Goal: Transaction & Acquisition: Purchase product/service

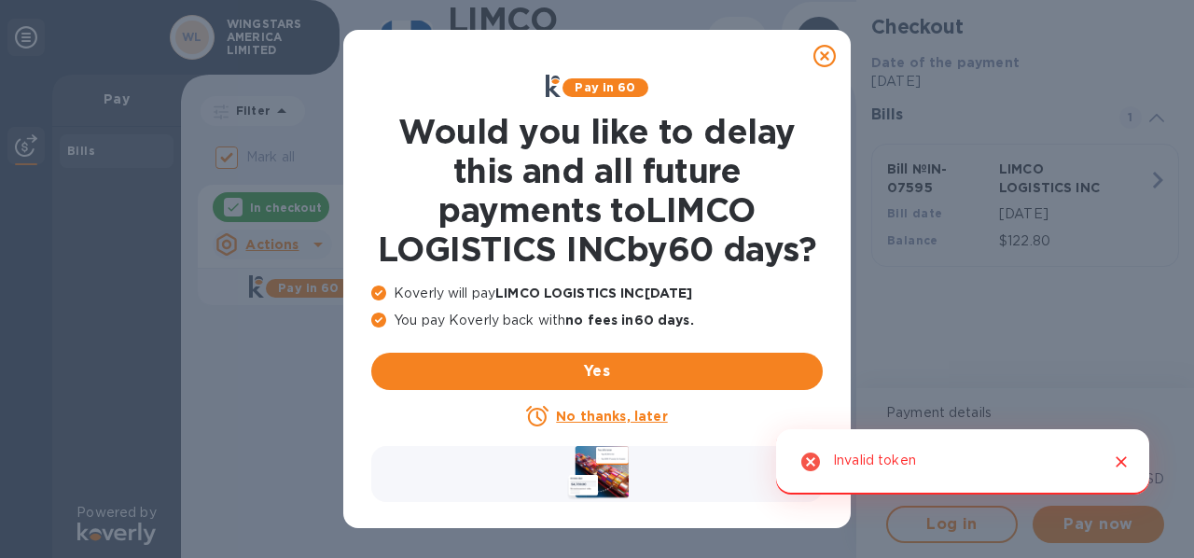
click at [824, 54] on icon at bounding box center [824, 56] width 22 height 22
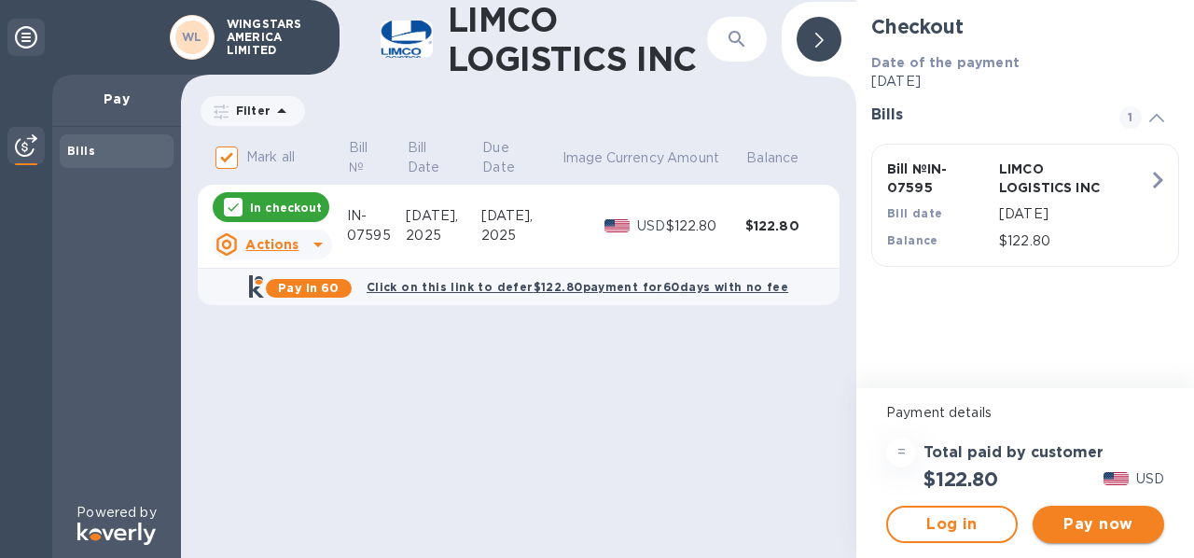
click at [1115, 528] on span "Pay now" at bounding box center [1098, 524] width 102 height 22
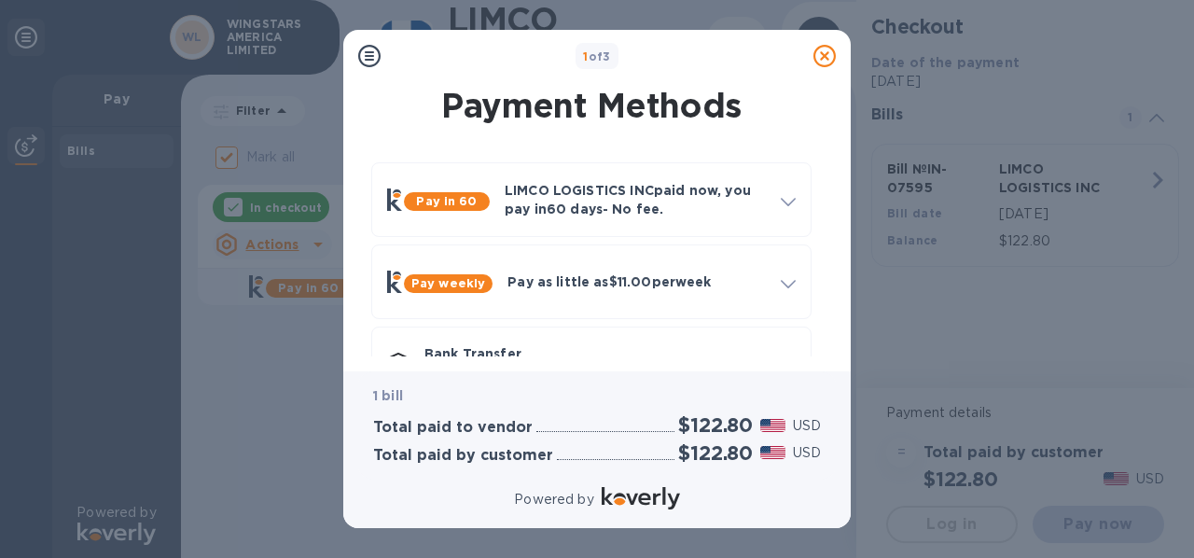
scroll to position [141, 0]
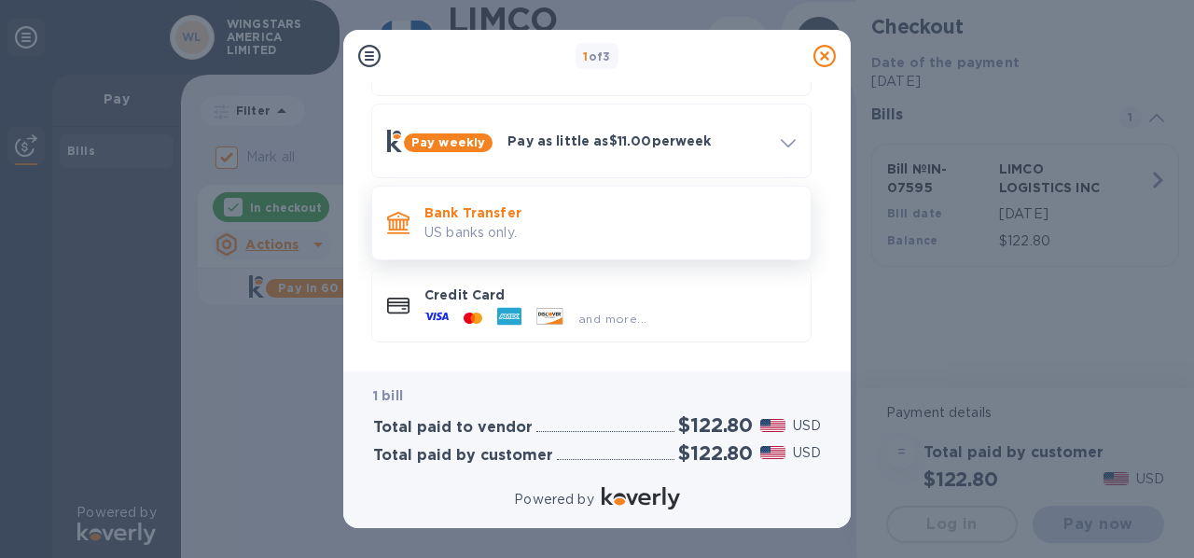
click at [661, 233] on p "US banks only." at bounding box center [609, 233] width 371 height 20
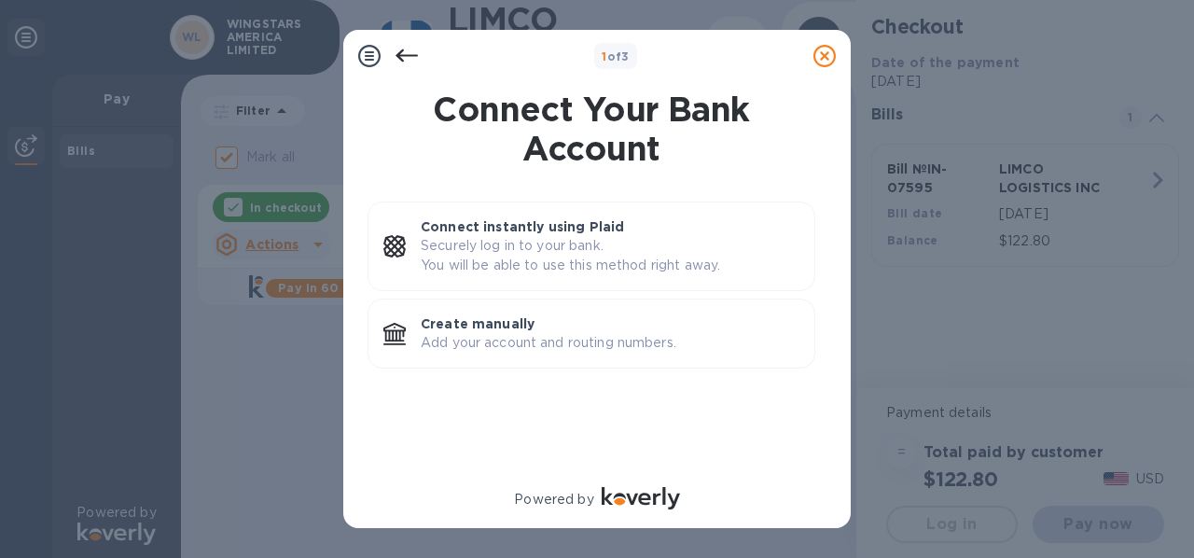
scroll to position [0, 0]
click at [563, 335] on p "Add your account and routing numbers." at bounding box center [610, 343] width 379 height 20
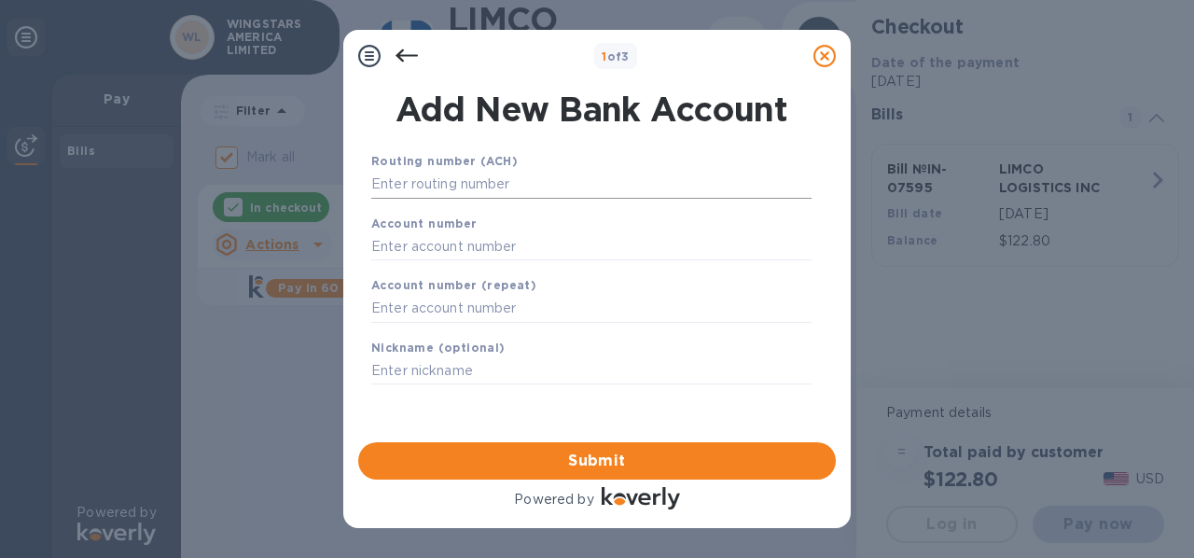
click at [430, 190] on input "text" at bounding box center [591, 185] width 440 height 28
click at [398, 181] on input "text" at bounding box center [591, 185] width 440 height 28
click at [421, 183] on input "text" at bounding box center [591, 185] width 440 height 28
paste input "021300077"
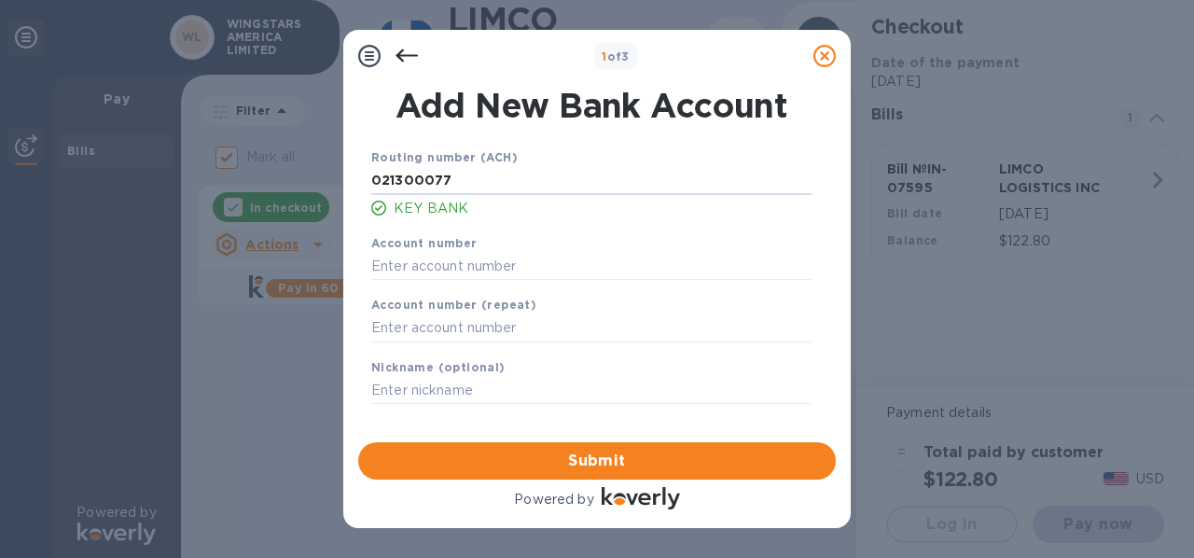
type input "021300077"
click at [407, 270] on input "text" at bounding box center [591, 266] width 440 height 28
paste input "384281001501"
type input "384281001501"
click at [392, 334] on input "text" at bounding box center [591, 328] width 440 height 28
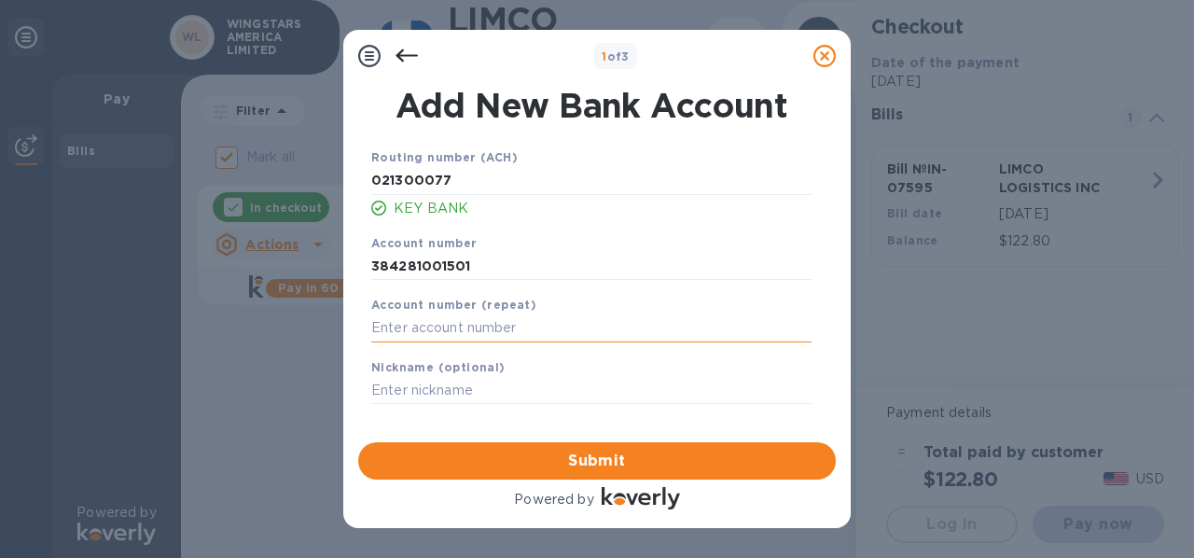
paste input "384281001501"
type input "384281001501"
click at [628, 469] on span "Submit" at bounding box center [597, 461] width 448 height 22
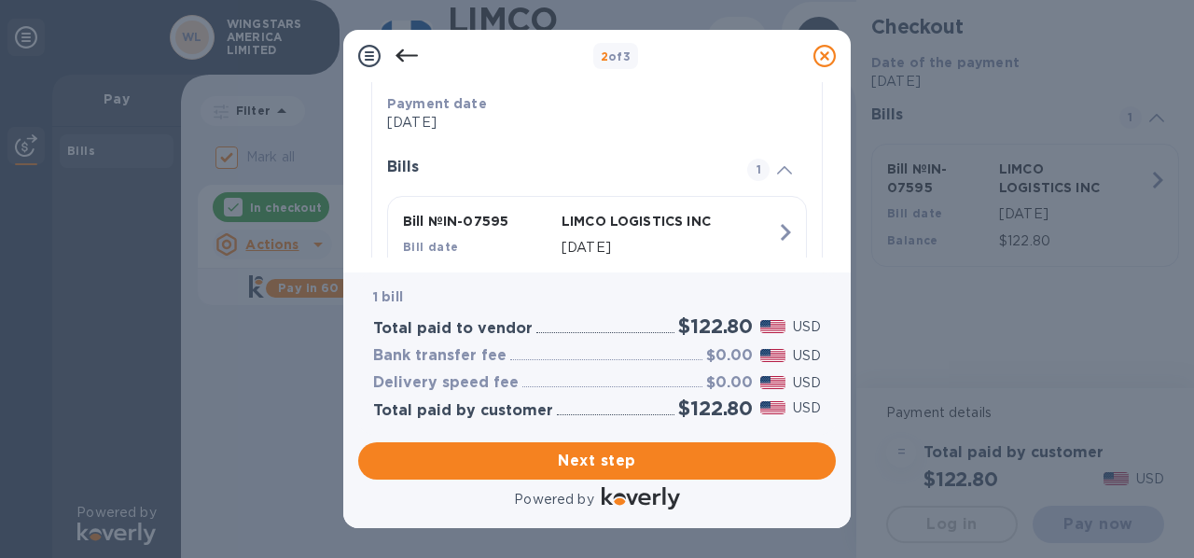
scroll to position [480, 0]
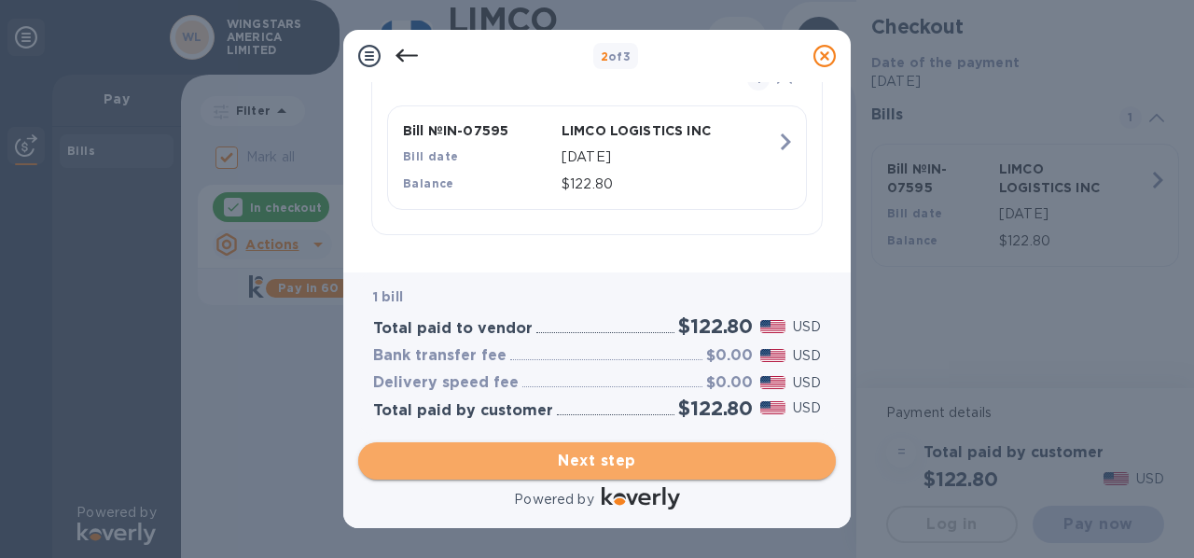
click at [629, 460] on span "Next step" at bounding box center [597, 461] width 448 height 22
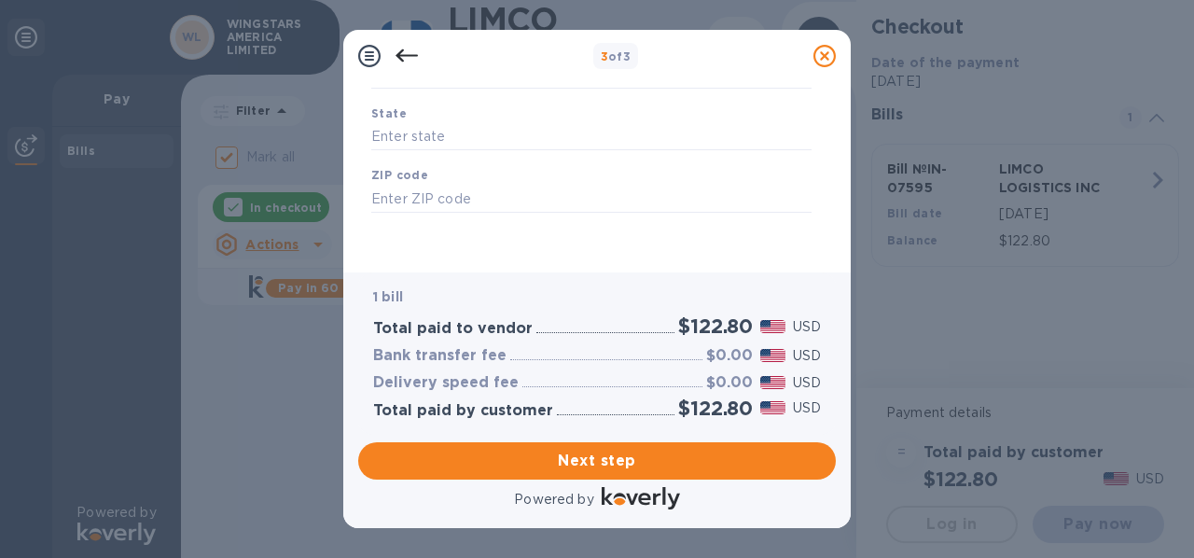
type input "[GEOGRAPHIC_DATA]"
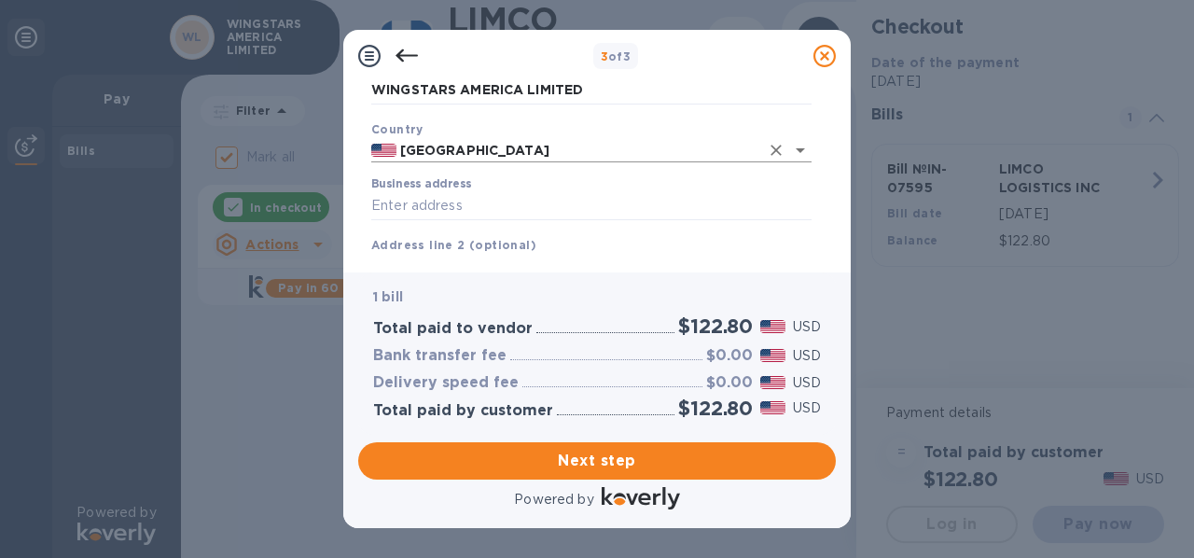
scroll to position [124, 0]
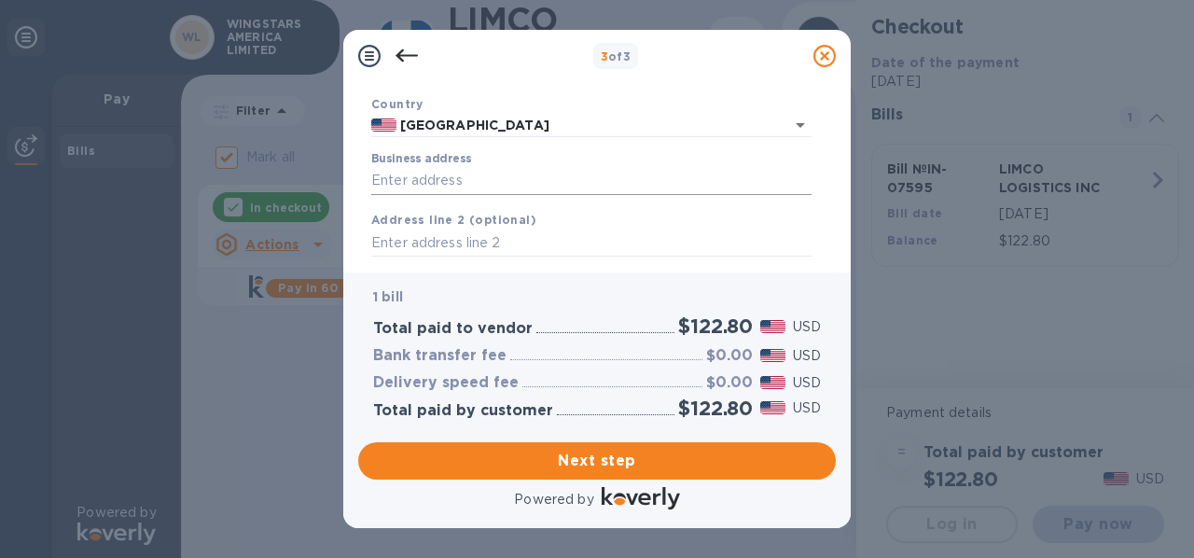
click at [442, 176] on input "Business address" at bounding box center [591, 181] width 440 height 28
click at [567, 182] on input "Business address" at bounding box center [591, 181] width 440 height 28
type input "[STREET_ADDRESS]"
type input "[GEOGRAPHIC_DATA]"
type input "MA"
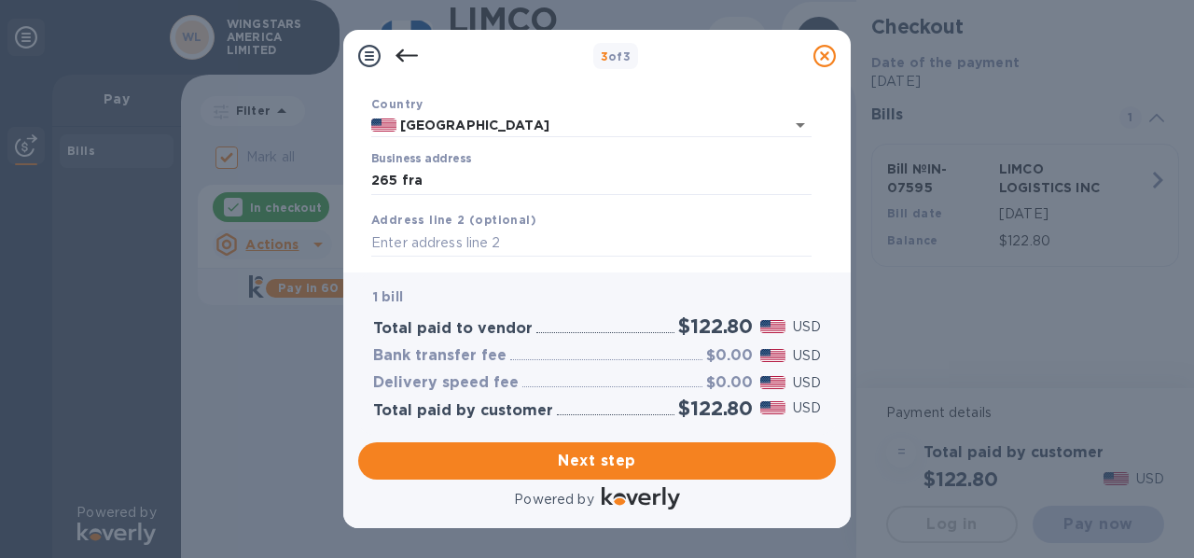
type input "02110"
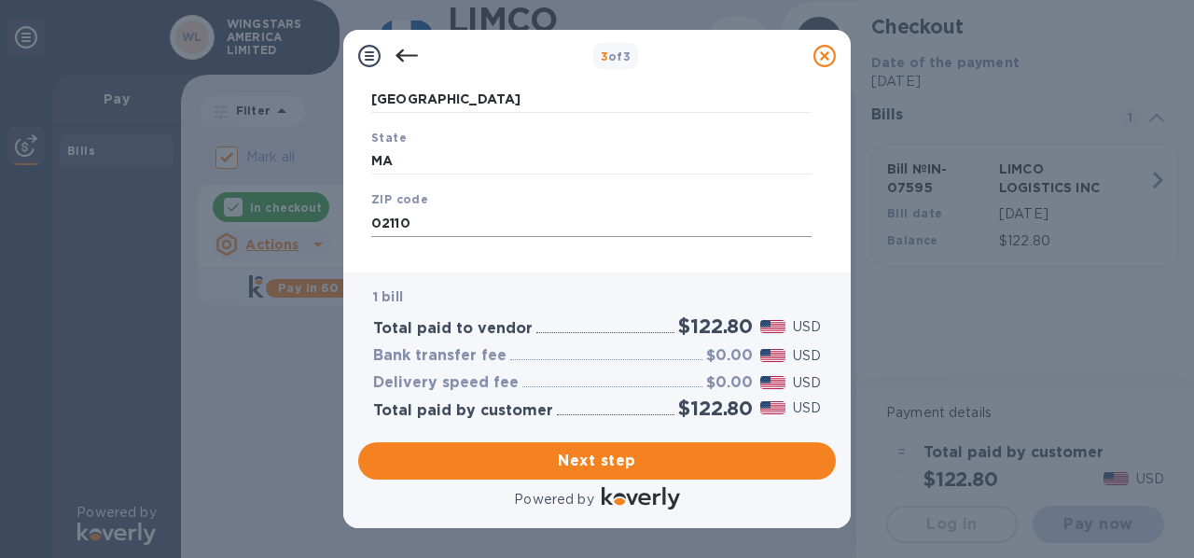
scroll to position [354, 0]
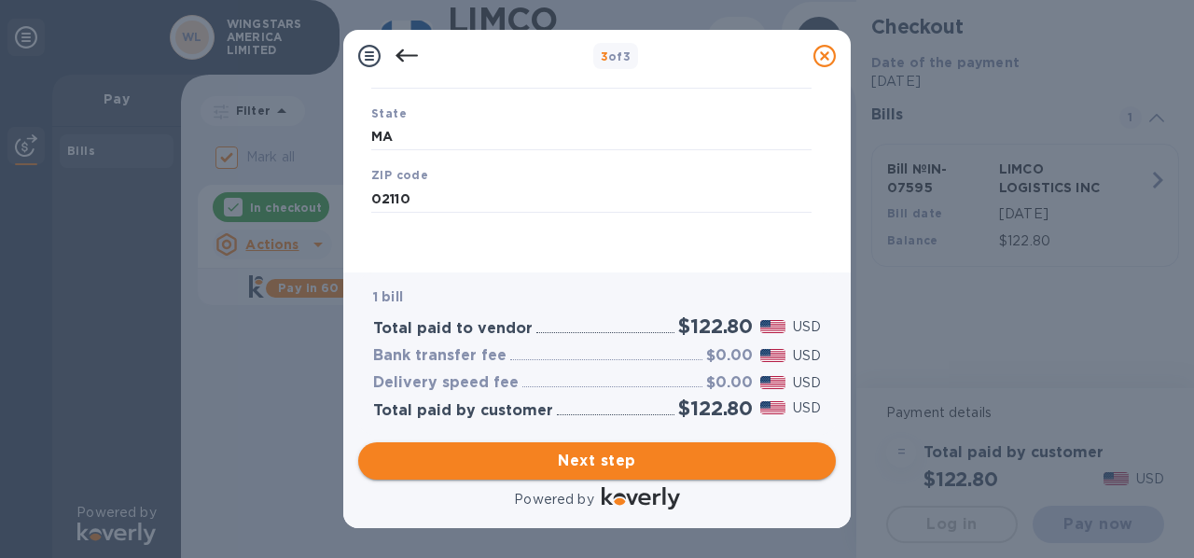
click at [633, 463] on span "Next step" at bounding box center [597, 461] width 448 height 22
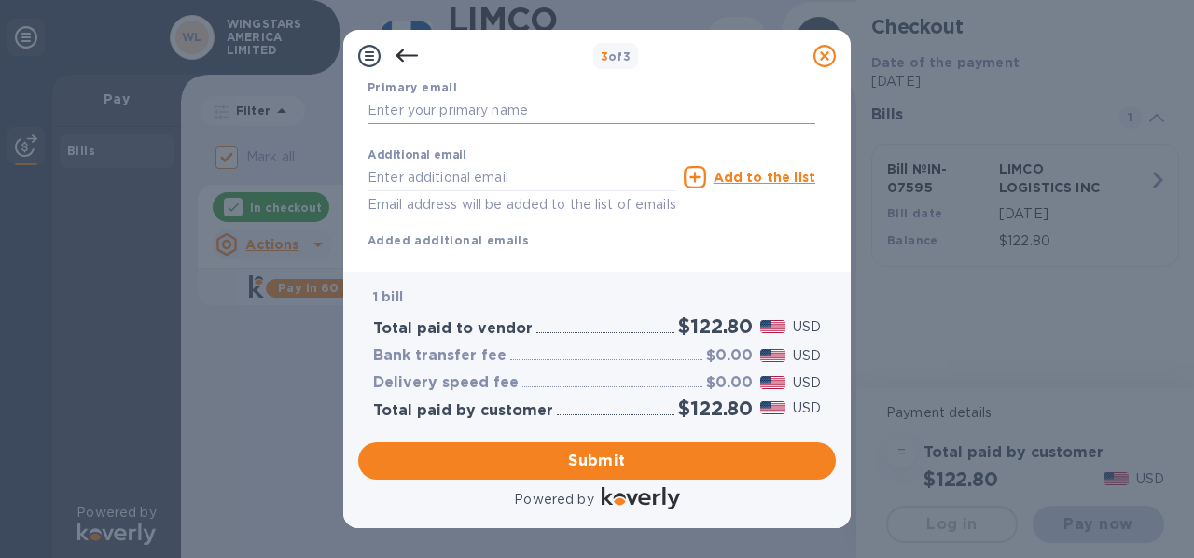
click at [393, 105] on input "text" at bounding box center [591, 111] width 448 height 28
type input "[PERSON_NAME][EMAIL_ADDRESS][DOMAIN_NAME]"
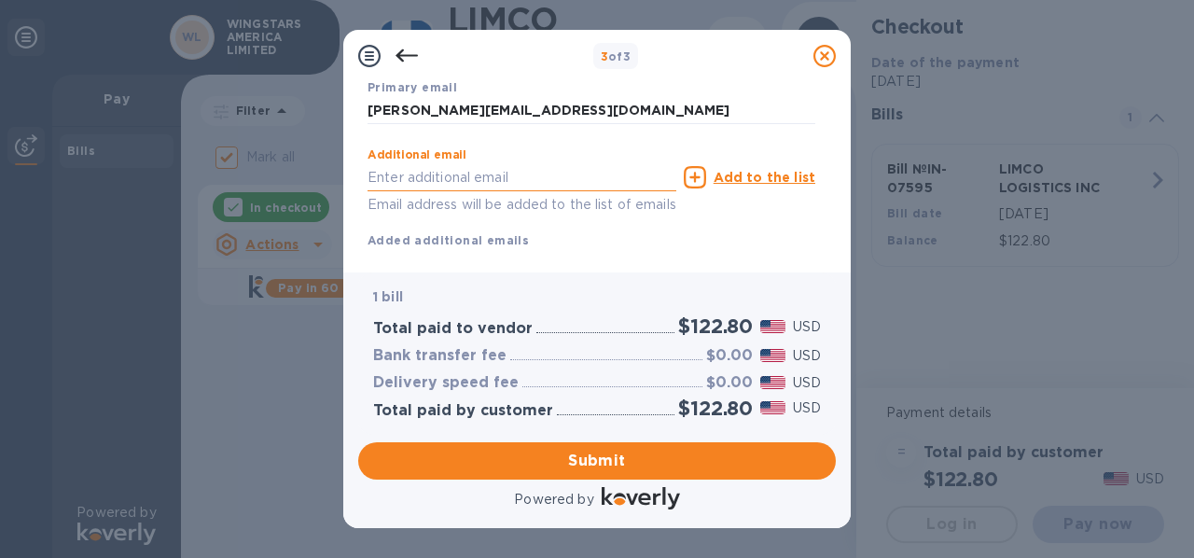
click at [422, 174] on input "text" at bounding box center [521, 177] width 309 height 28
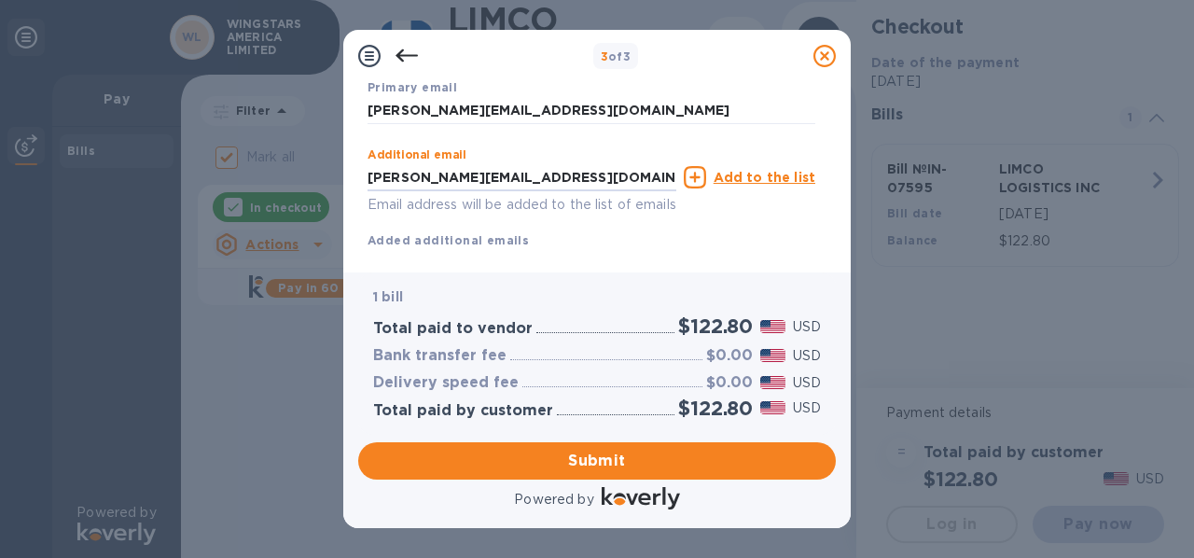
type input "[PERSON_NAME][EMAIL_ADDRESS][DOMAIN_NAME]"
drag, startPoint x: 783, startPoint y: 178, endPoint x: 738, endPoint y: 184, distance: 46.0
click at [784, 177] on u "Add to the list" at bounding box center [764, 177] width 102 height 15
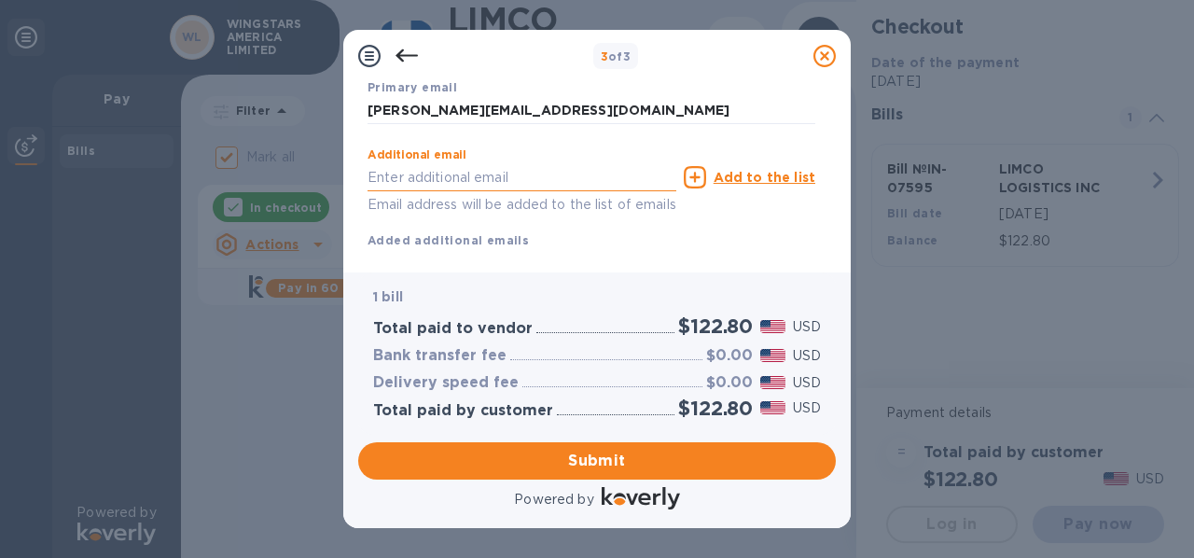
click at [417, 182] on input "text" at bounding box center [521, 177] width 309 height 28
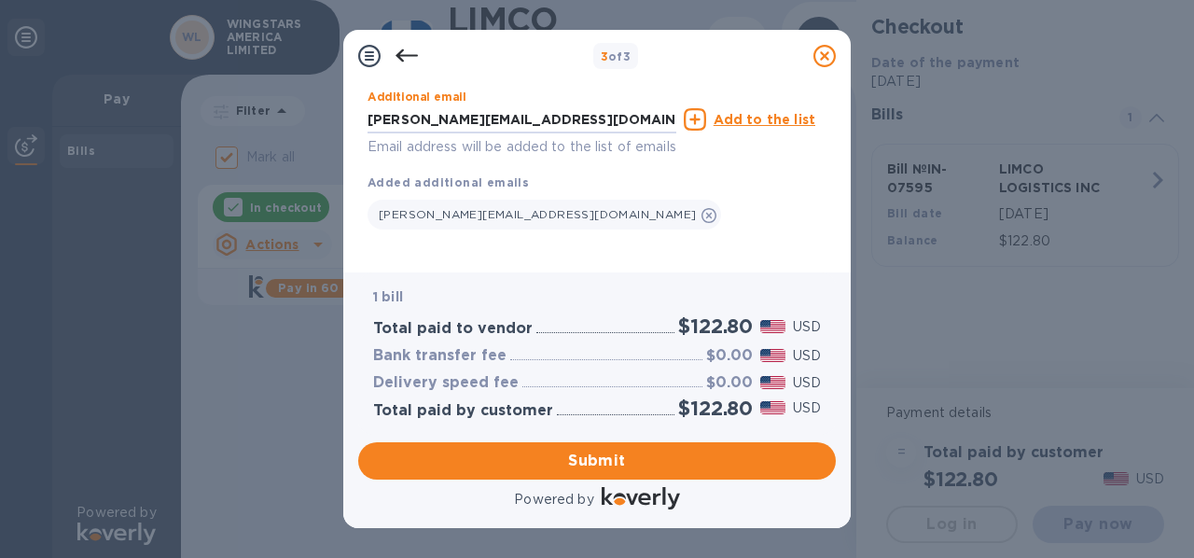
scroll to position [436, 0]
type input "[PERSON_NAME][EMAIL_ADDRESS][DOMAIN_NAME]"
click at [737, 110] on u "Add to the list" at bounding box center [764, 117] width 102 height 15
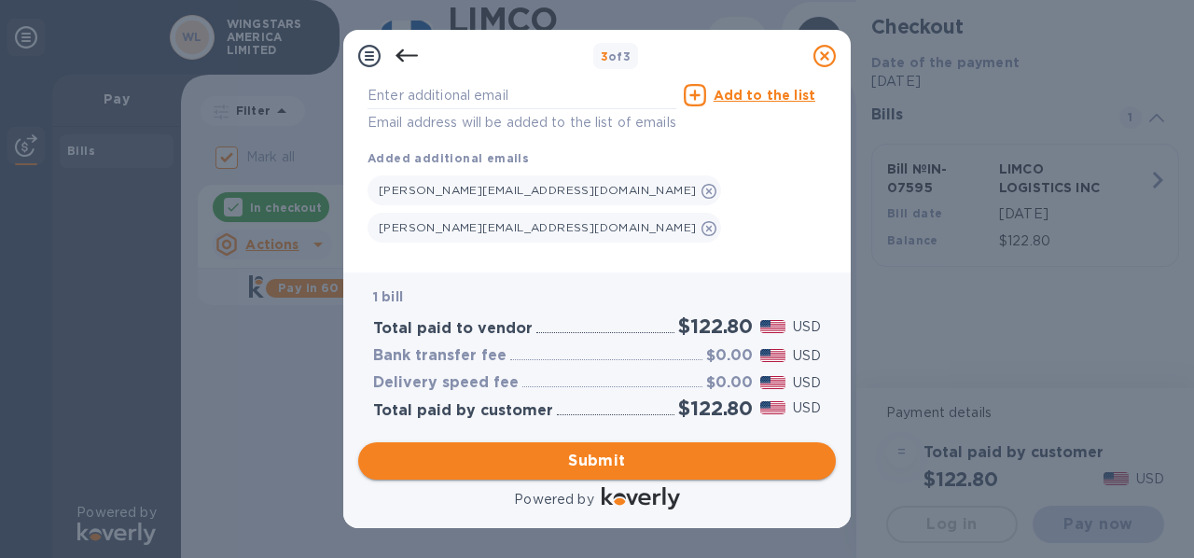
click at [681, 456] on span "Submit" at bounding box center [597, 461] width 448 height 22
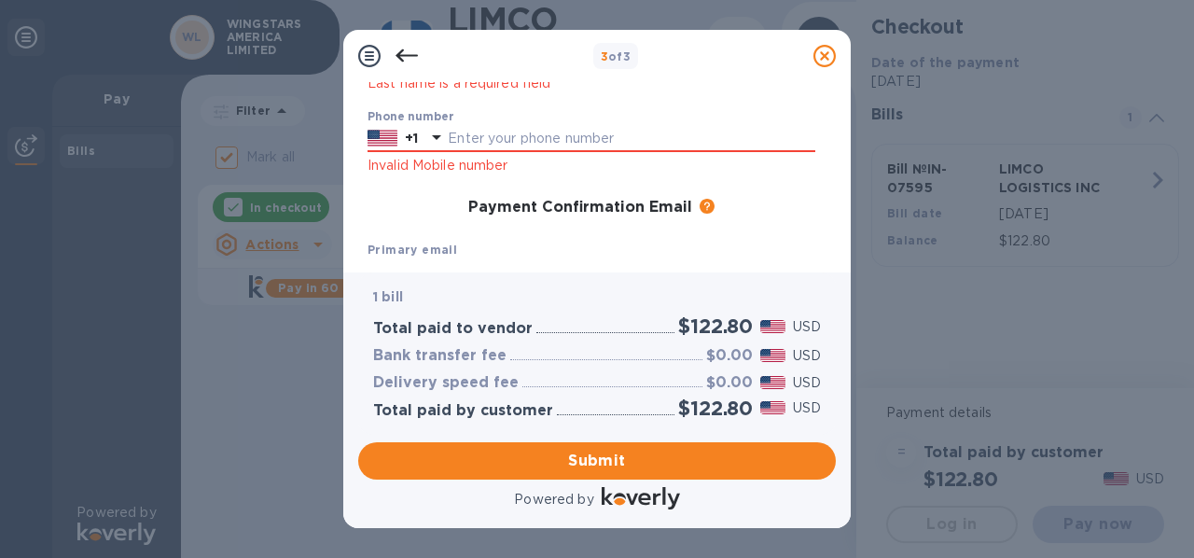
scroll to position [261, 0]
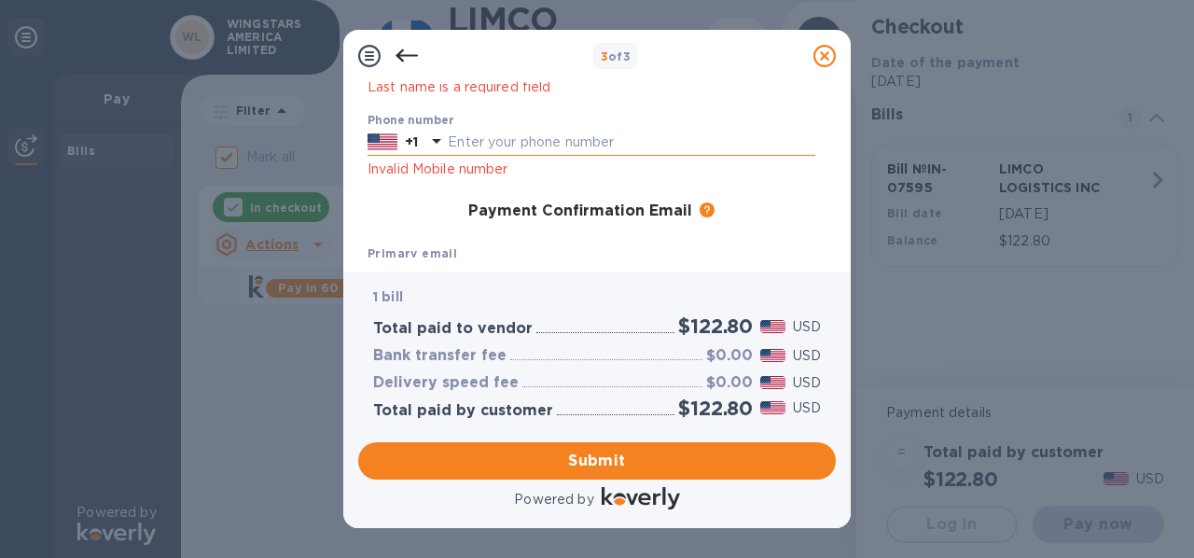
click at [463, 142] on input "text" at bounding box center [631, 143] width 367 height 28
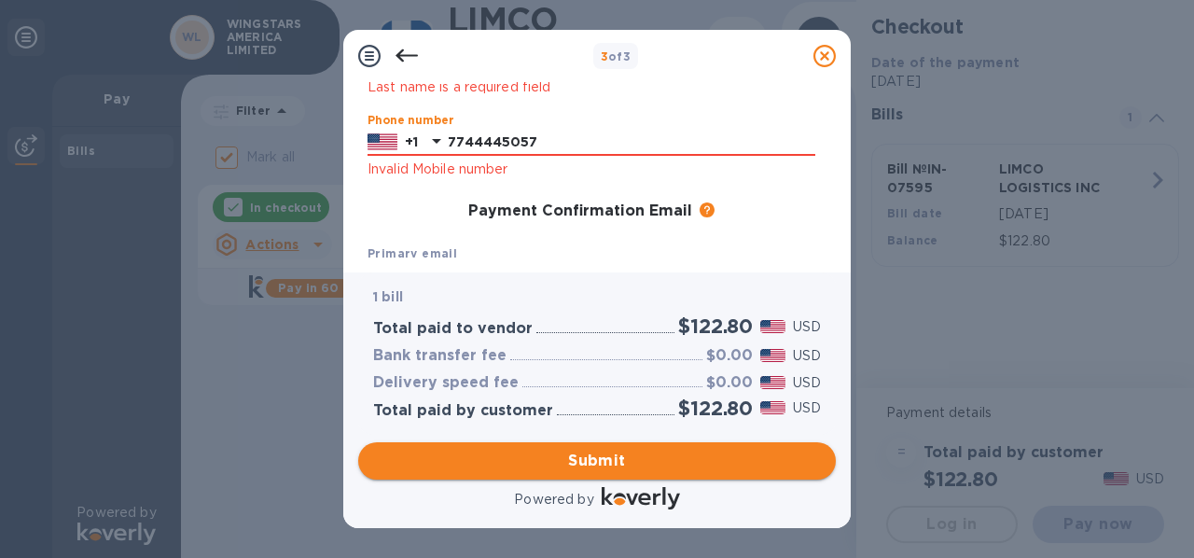
type input "7744445057"
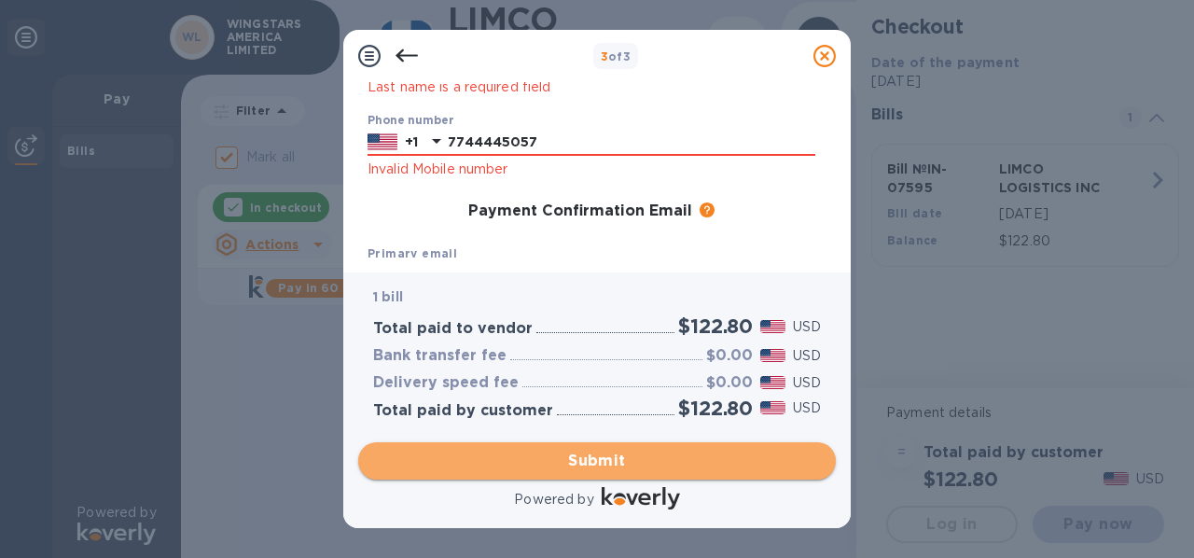
click at [647, 462] on span "Submit" at bounding box center [597, 461] width 448 height 22
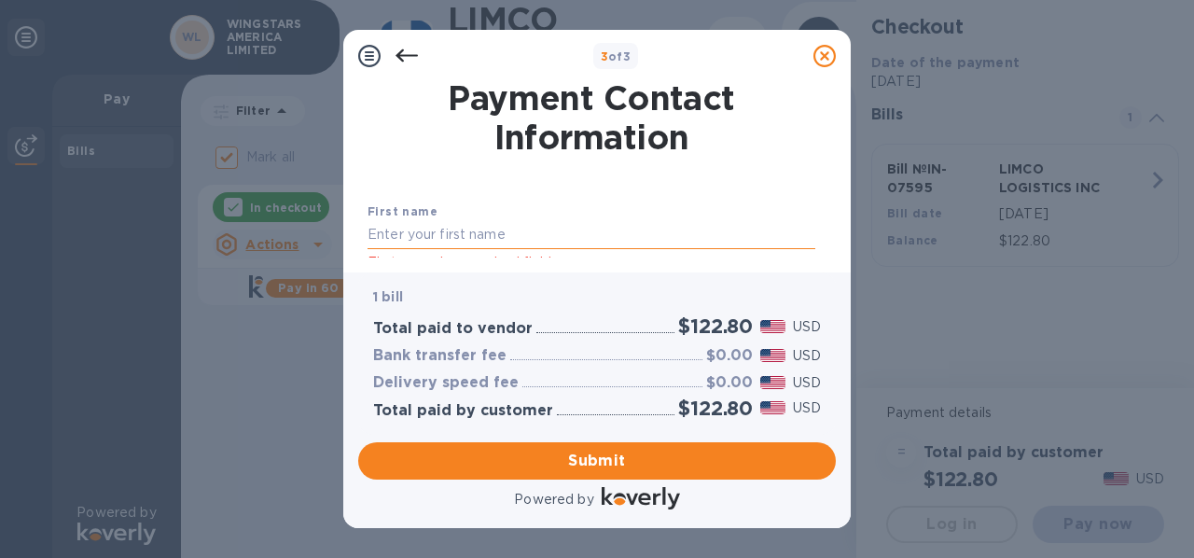
scroll to position [124, 0]
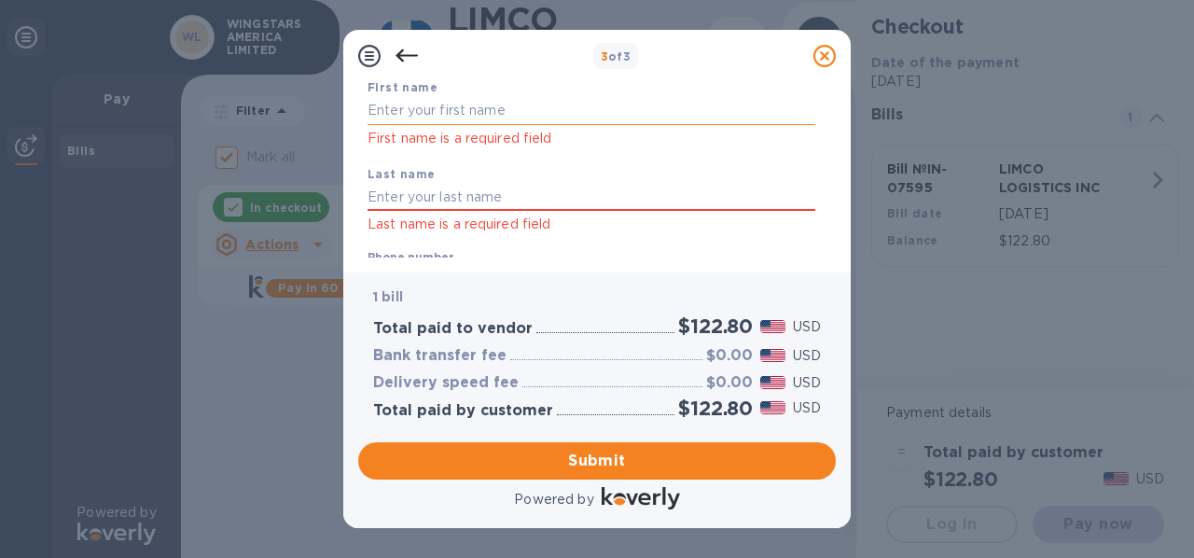
click at [390, 108] on input "text" at bounding box center [591, 111] width 448 height 28
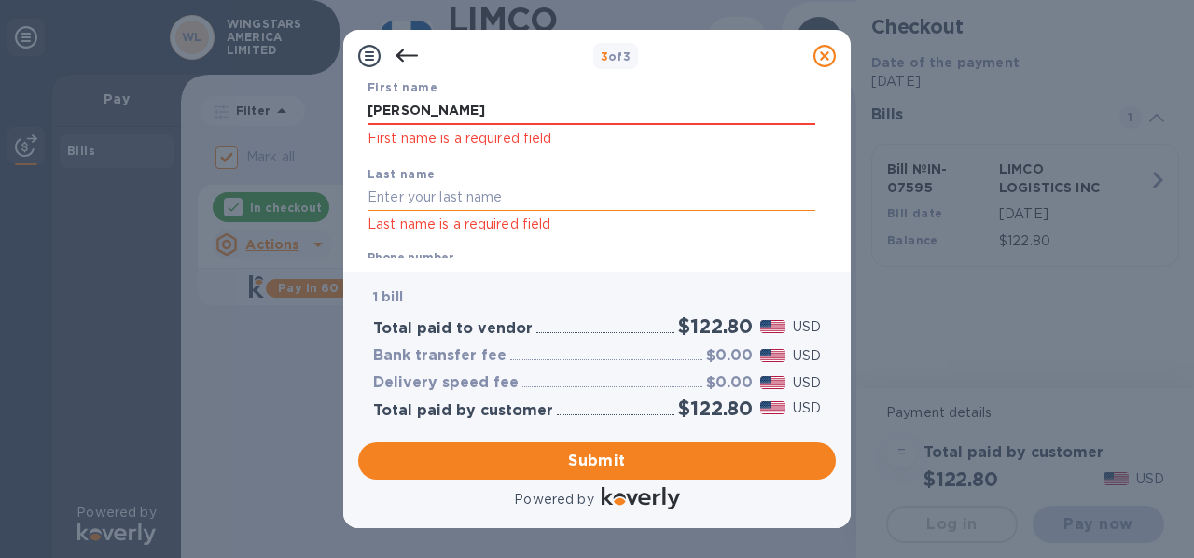
type input "[PERSON_NAME]"
click at [409, 192] on input "text" at bounding box center [591, 198] width 448 height 28
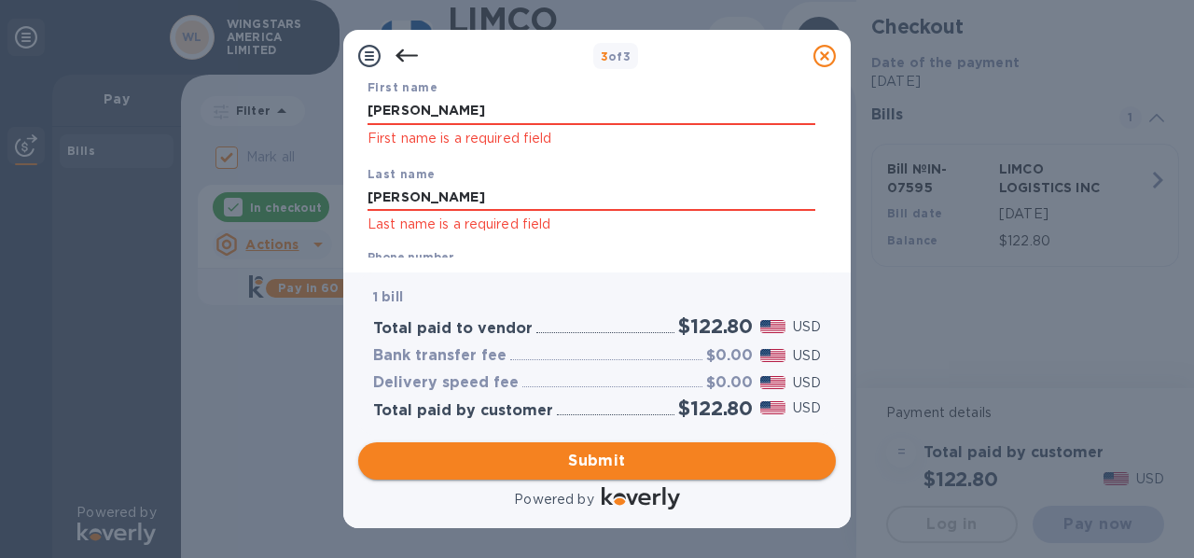
type input "[PERSON_NAME]"
click at [623, 458] on span "Submit" at bounding box center [597, 461] width 448 height 22
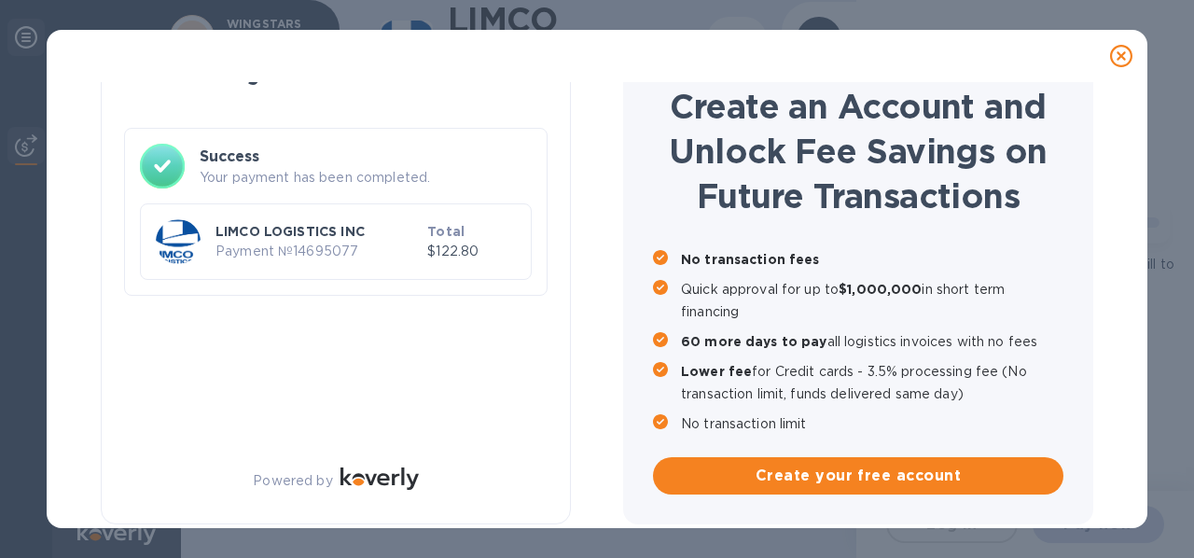
checkbox input "false"
